Goal: Task Accomplishment & Management: Manage account settings

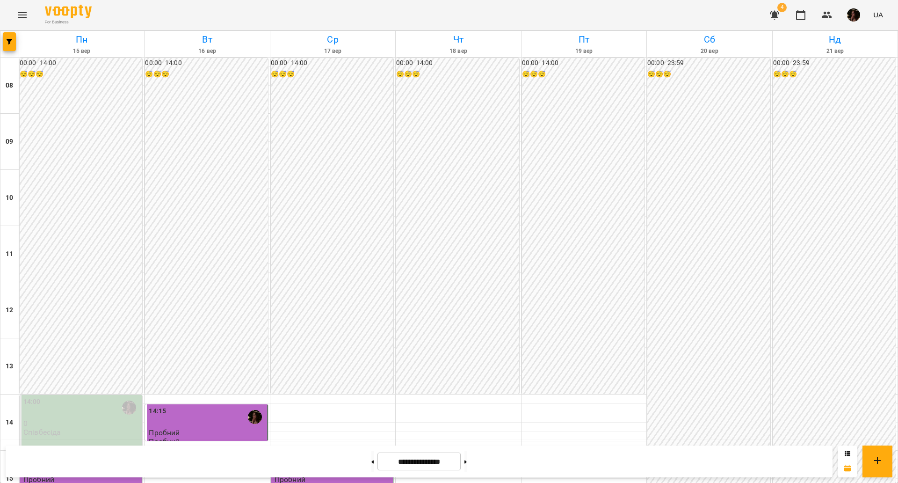
scroll to position [403, 0]
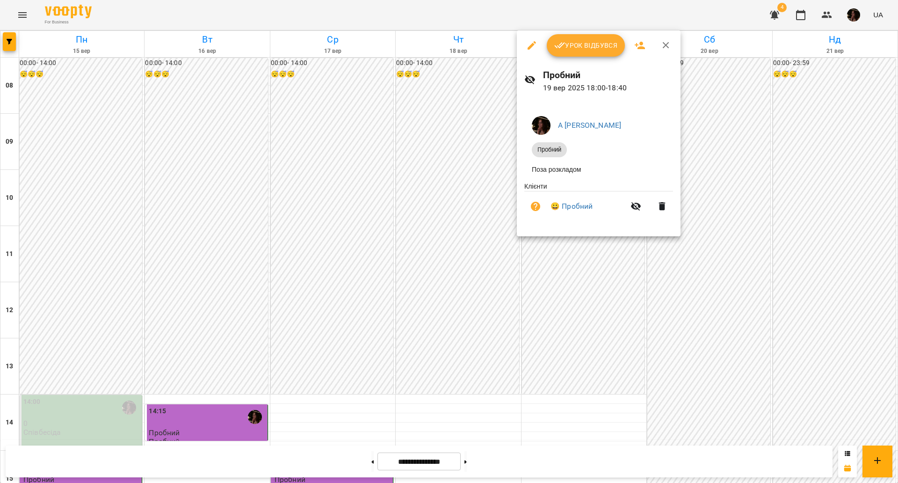
drag, startPoint x: 577, startPoint y: 51, endPoint x: 576, endPoint y: 55, distance: 4.7
click at [577, 51] on span "Урок відбувся" at bounding box center [586, 45] width 64 height 11
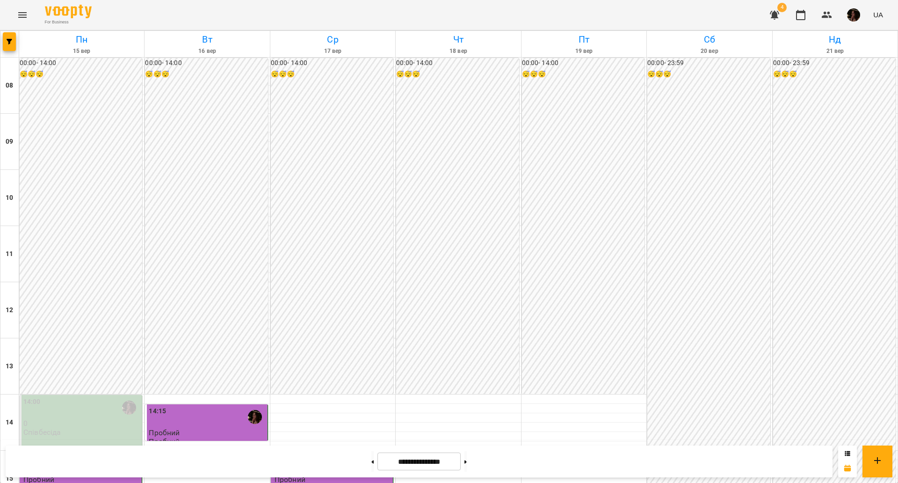
click at [737, 189] on div "00:00 - 23:59 😴😴😴" at bounding box center [708, 450] width 123 height 785
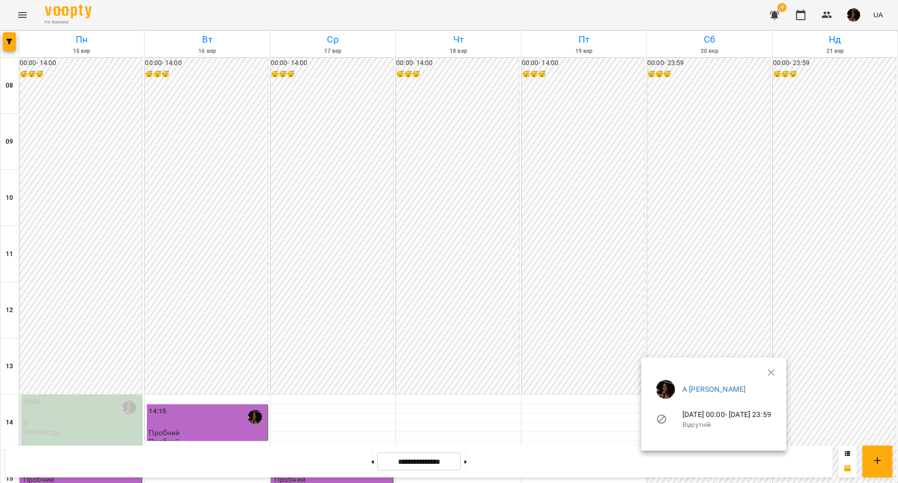
click at [779, 373] on ul "А [PERSON_NAME] [DATE] 00:00 - [DATE] 23:59 Відсутній" at bounding box center [714, 405] width 130 height 67
click at [775, 370] on icon "button" at bounding box center [771, 372] width 7 height 7
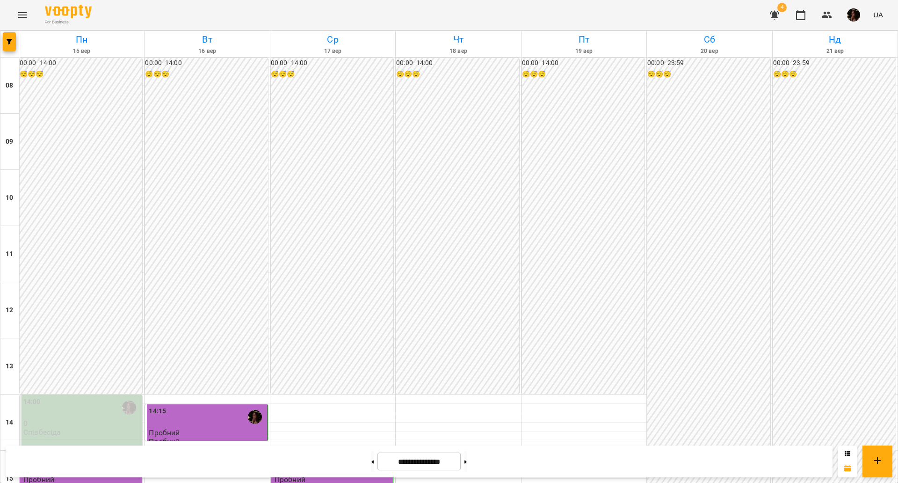
scroll to position [351, 0]
